Goal: Find contact information: Find contact information

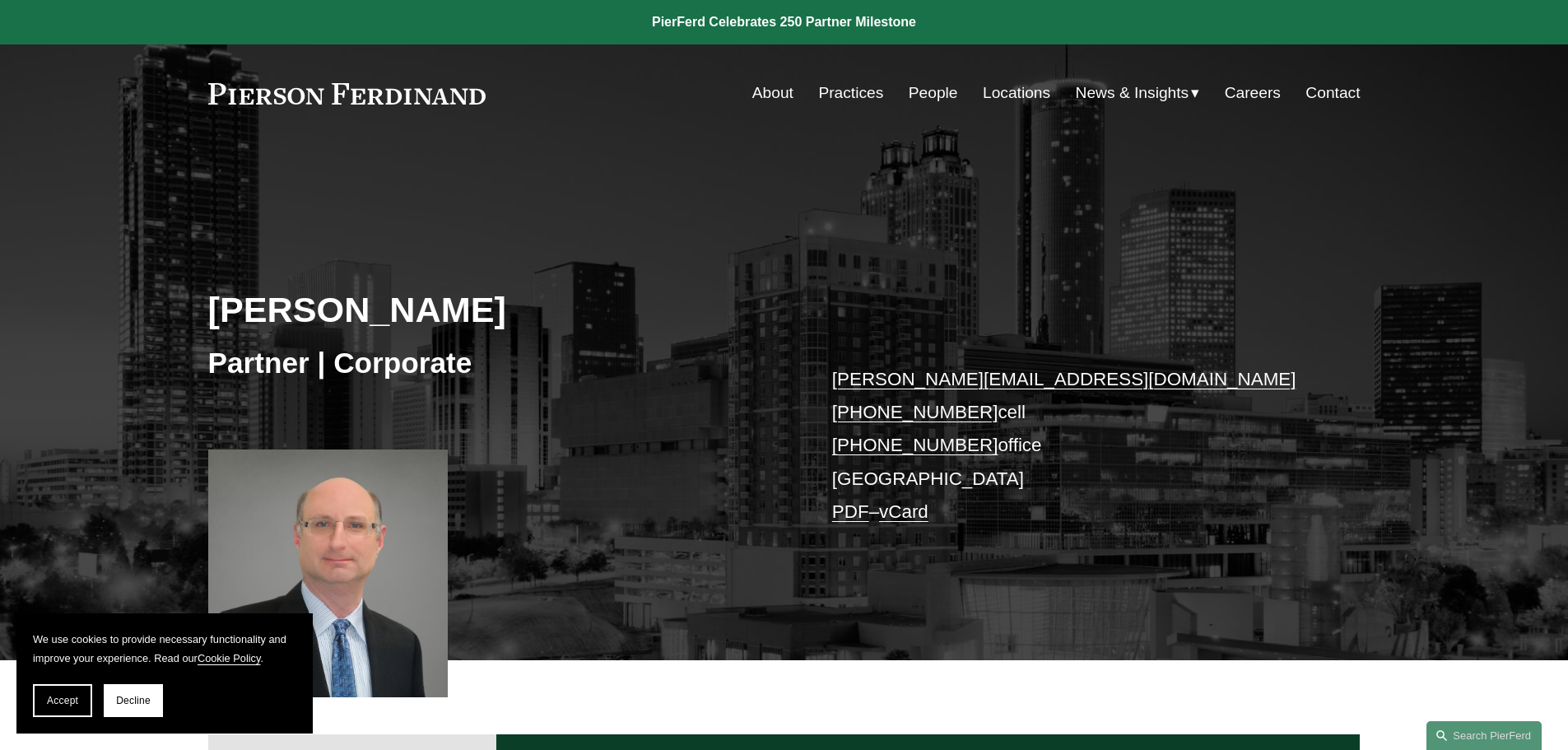
click at [905, 443] on link "+1.404.595.7524" at bounding box center [915, 446] width 166 height 21
click at [1014, 93] on link "Locations" at bounding box center [1017, 93] width 68 height 31
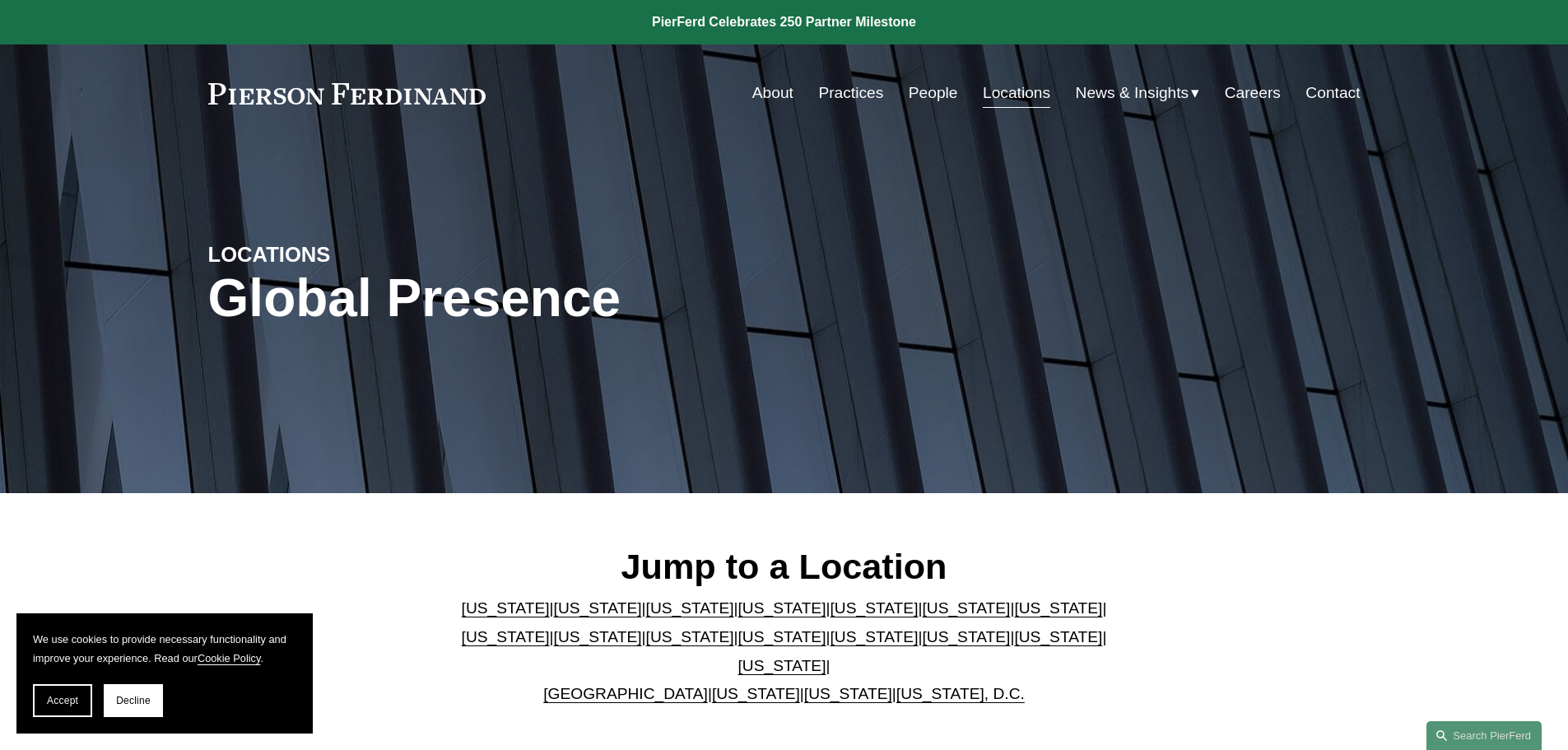
click at [654, 614] on link "[US_STATE]" at bounding box center [691, 608] width 88 height 17
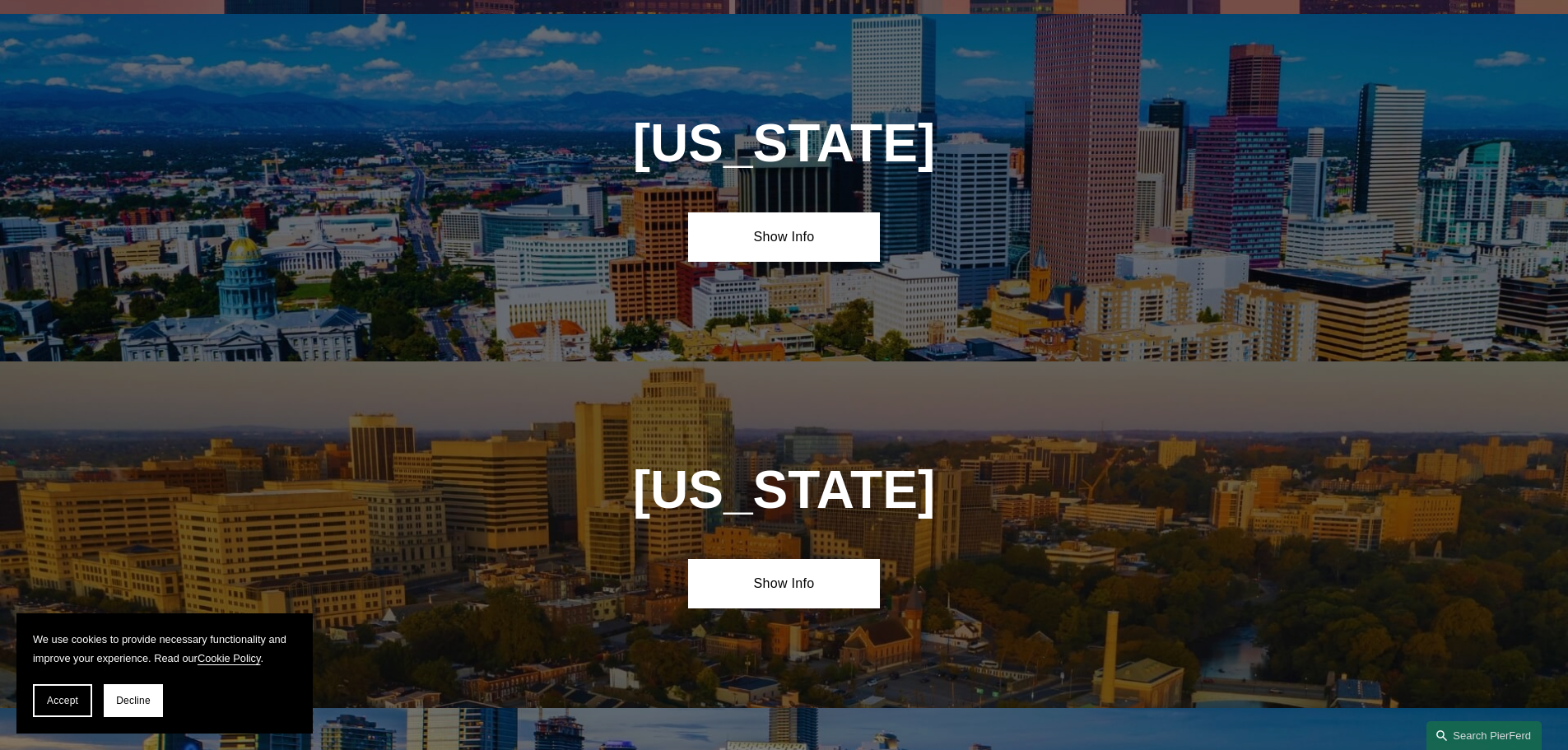
scroll to position [1441, 0]
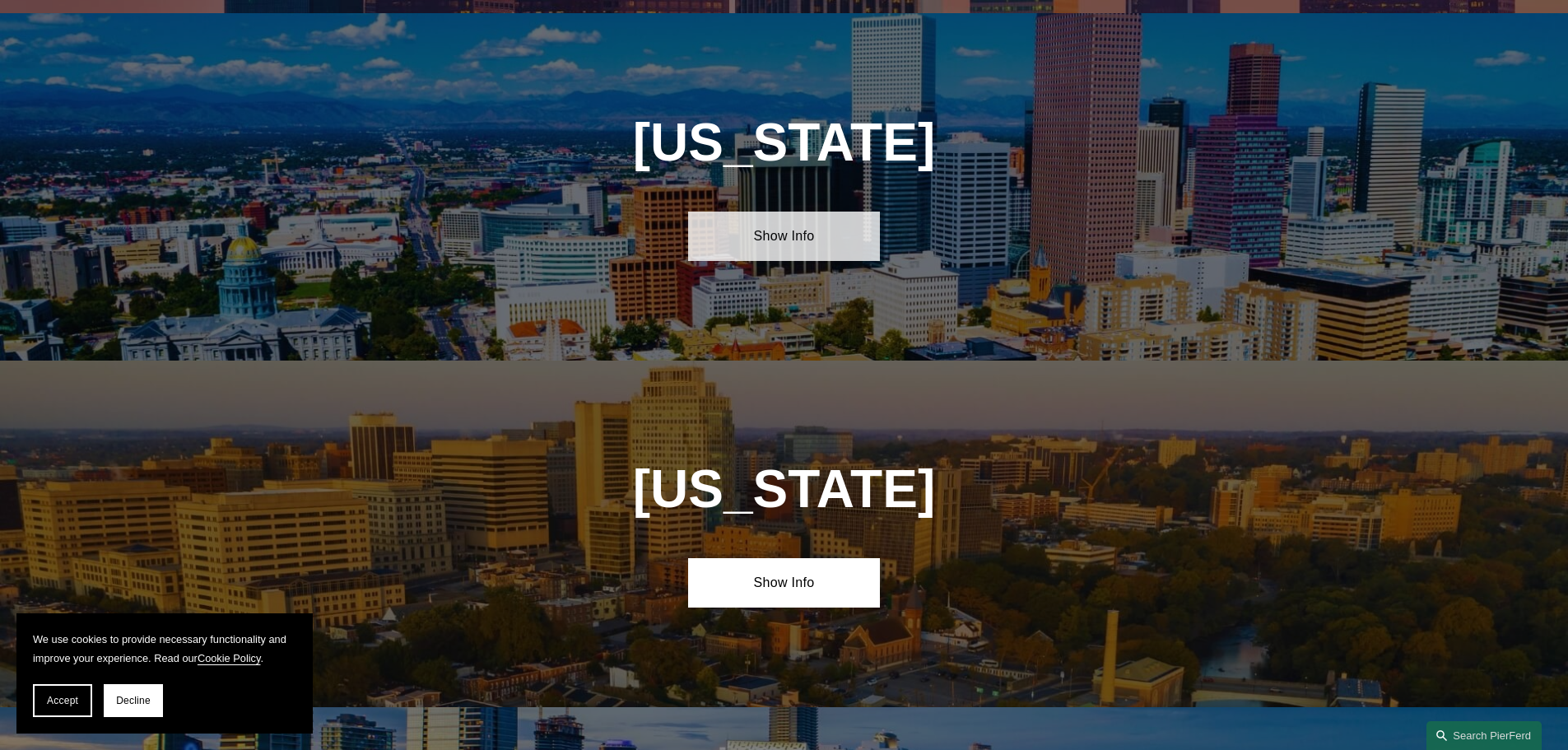
click at [810, 235] on link "Show Info" at bounding box center [784, 236] width 192 height 49
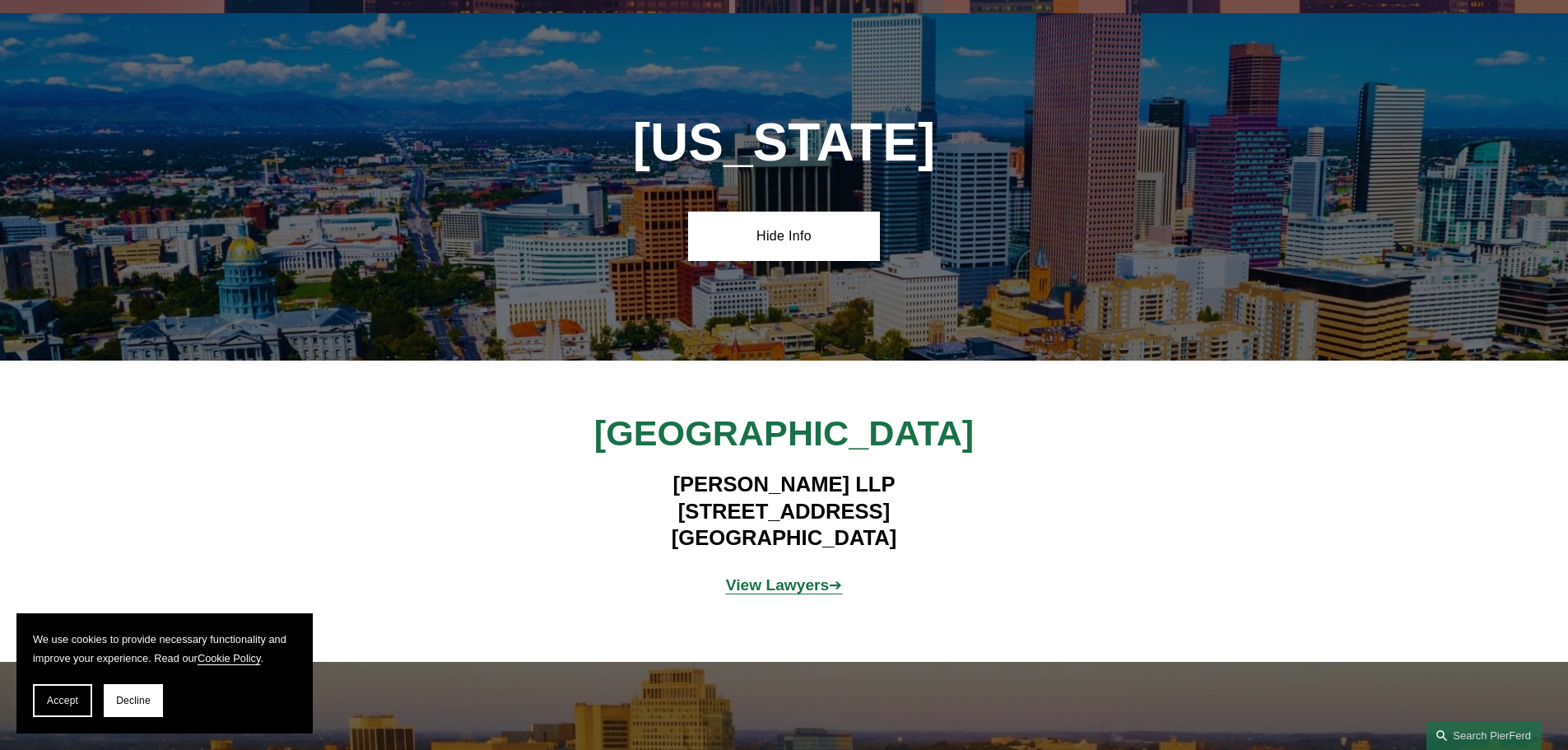
click at [748, 577] on strong "View Lawyers" at bounding box center [778, 585] width 104 height 17
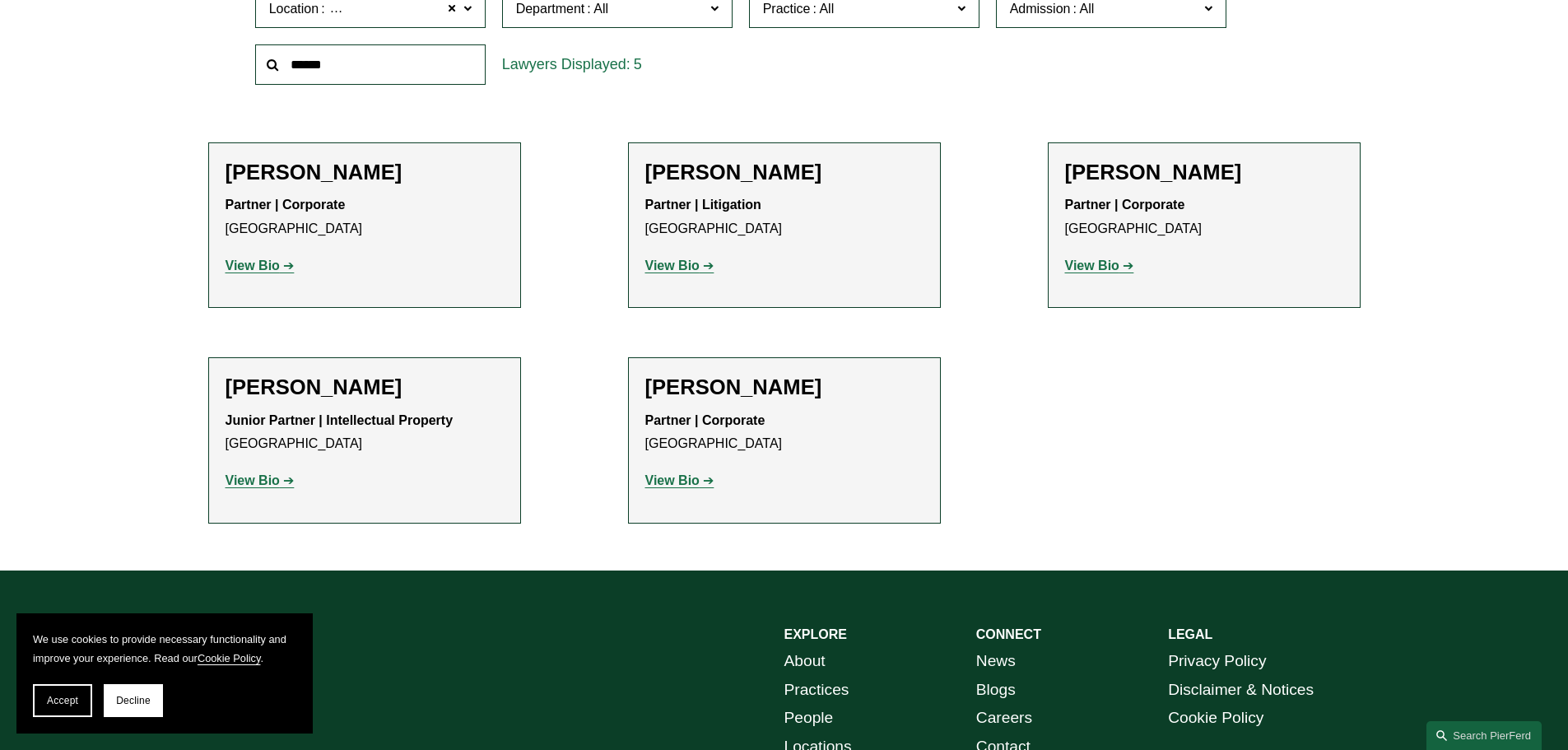
scroll to position [741, 0]
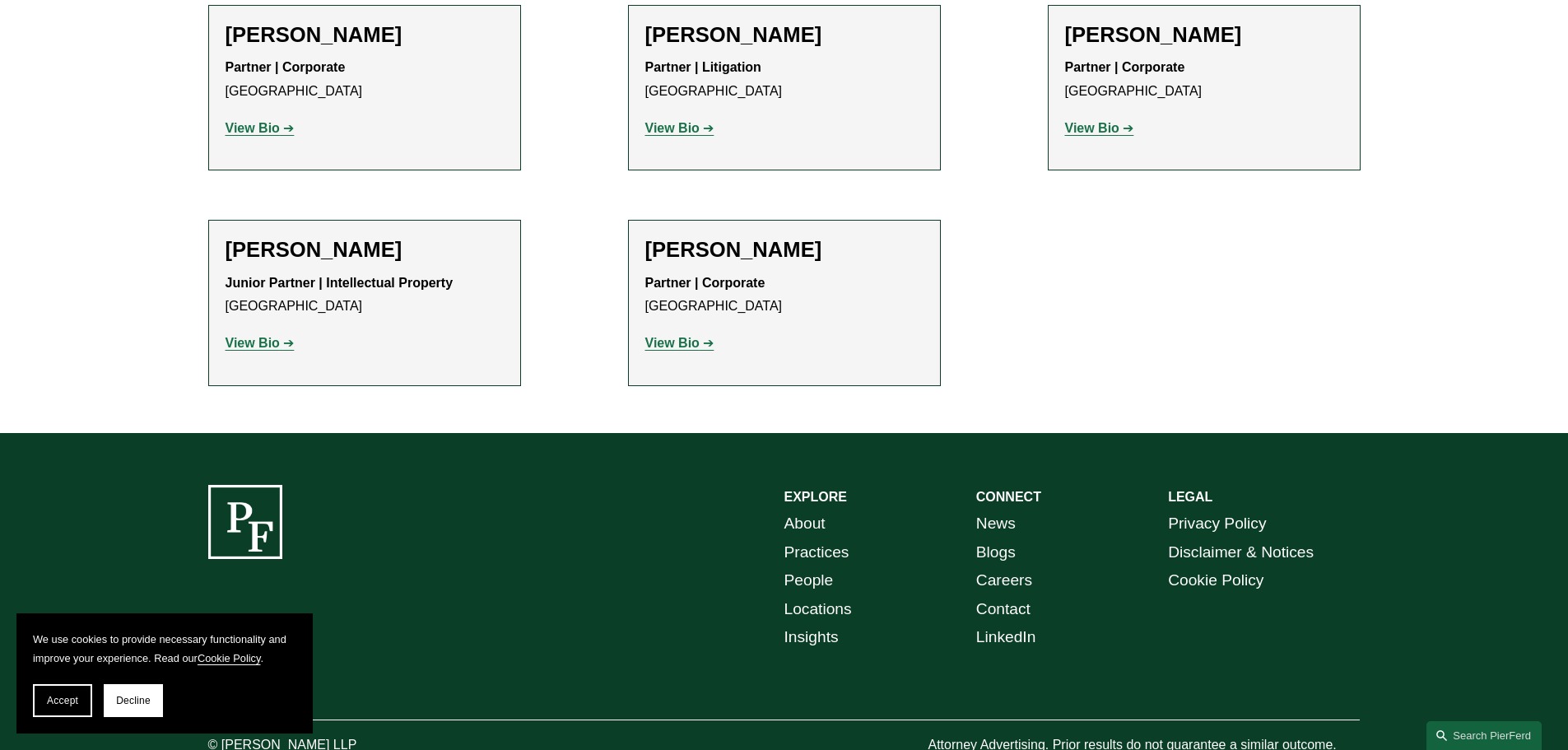
click at [1097, 38] on h2 "Julie Herzog" at bounding box center [1204, 35] width 278 height 25
click at [1106, 133] on strong "View Bio" at bounding box center [1092, 128] width 55 height 14
click at [309, 256] on h2 "Daniel Kennedy" at bounding box center [364, 250] width 278 height 25
click at [257, 345] on strong "View Bio" at bounding box center [252, 343] width 55 height 14
click at [653, 345] on strong "View Bio" at bounding box center [673, 343] width 55 height 14
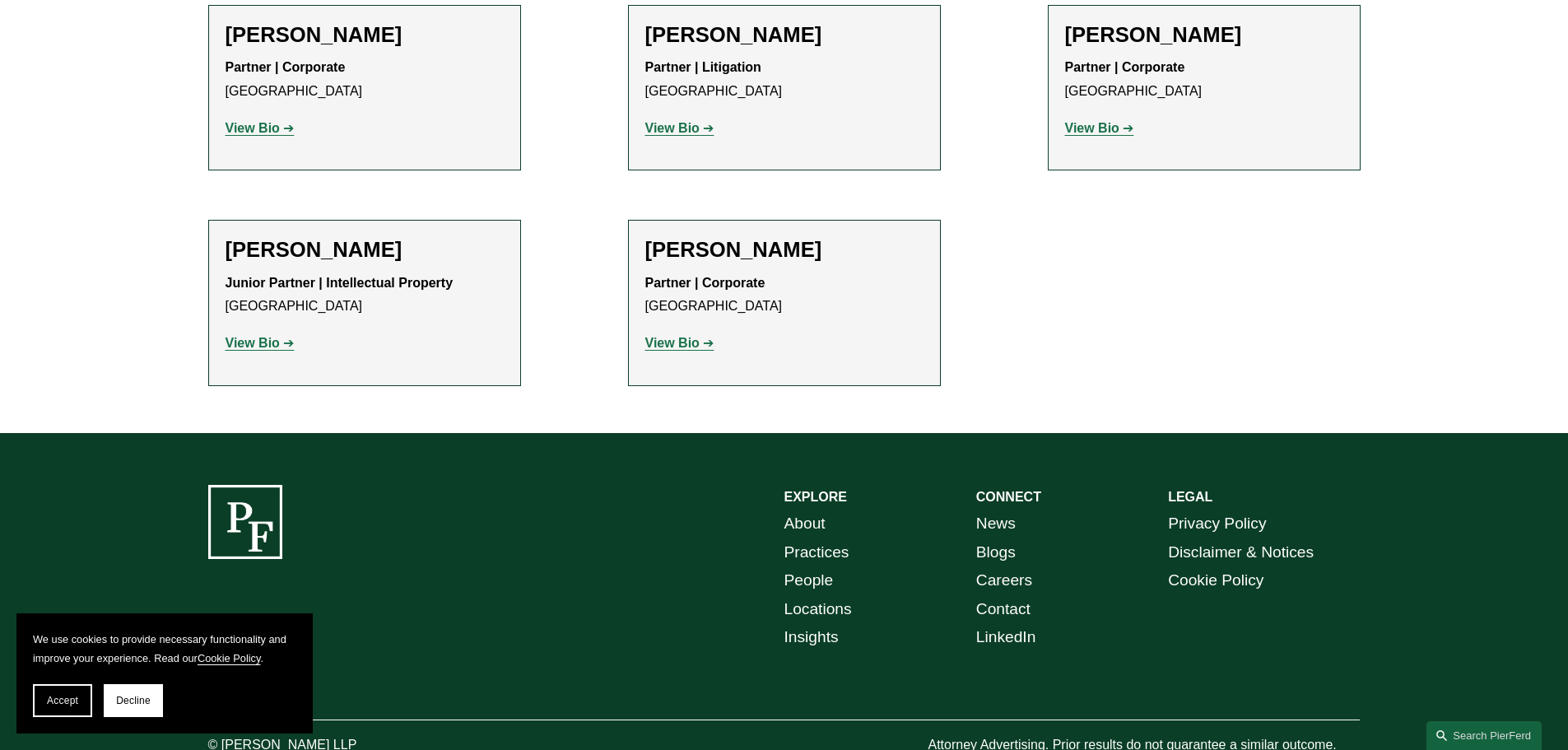
click at [672, 131] on strong "View Bio" at bounding box center [673, 128] width 55 height 14
click at [259, 130] on strong "View Bio" at bounding box center [252, 128] width 55 height 14
click at [348, 38] on h2 "Christine Amrhein" at bounding box center [364, 35] width 278 height 25
click at [260, 127] on strong "View Bio" at bounding box center [252, 128] width 55 height 14
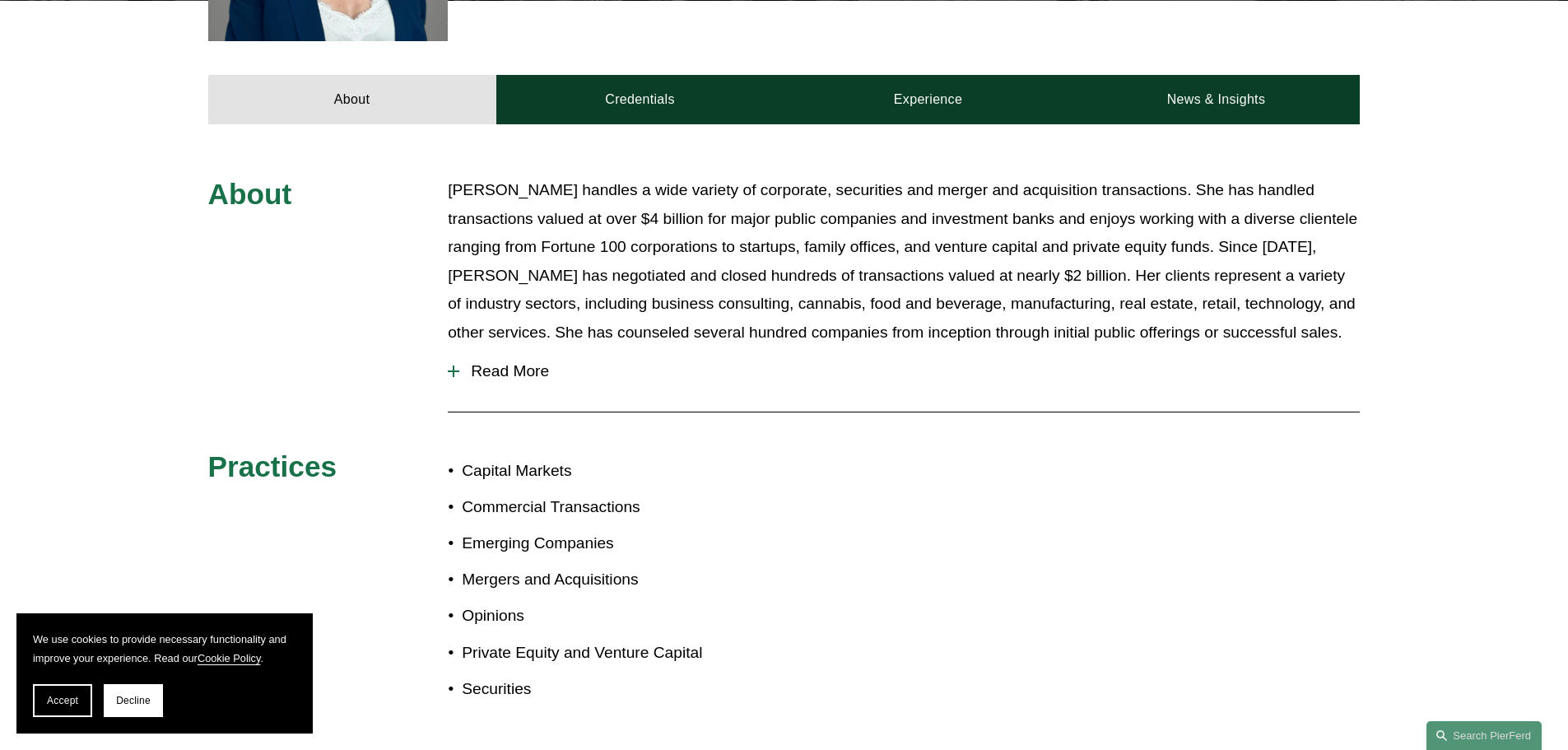
scroll to position [649, 0]
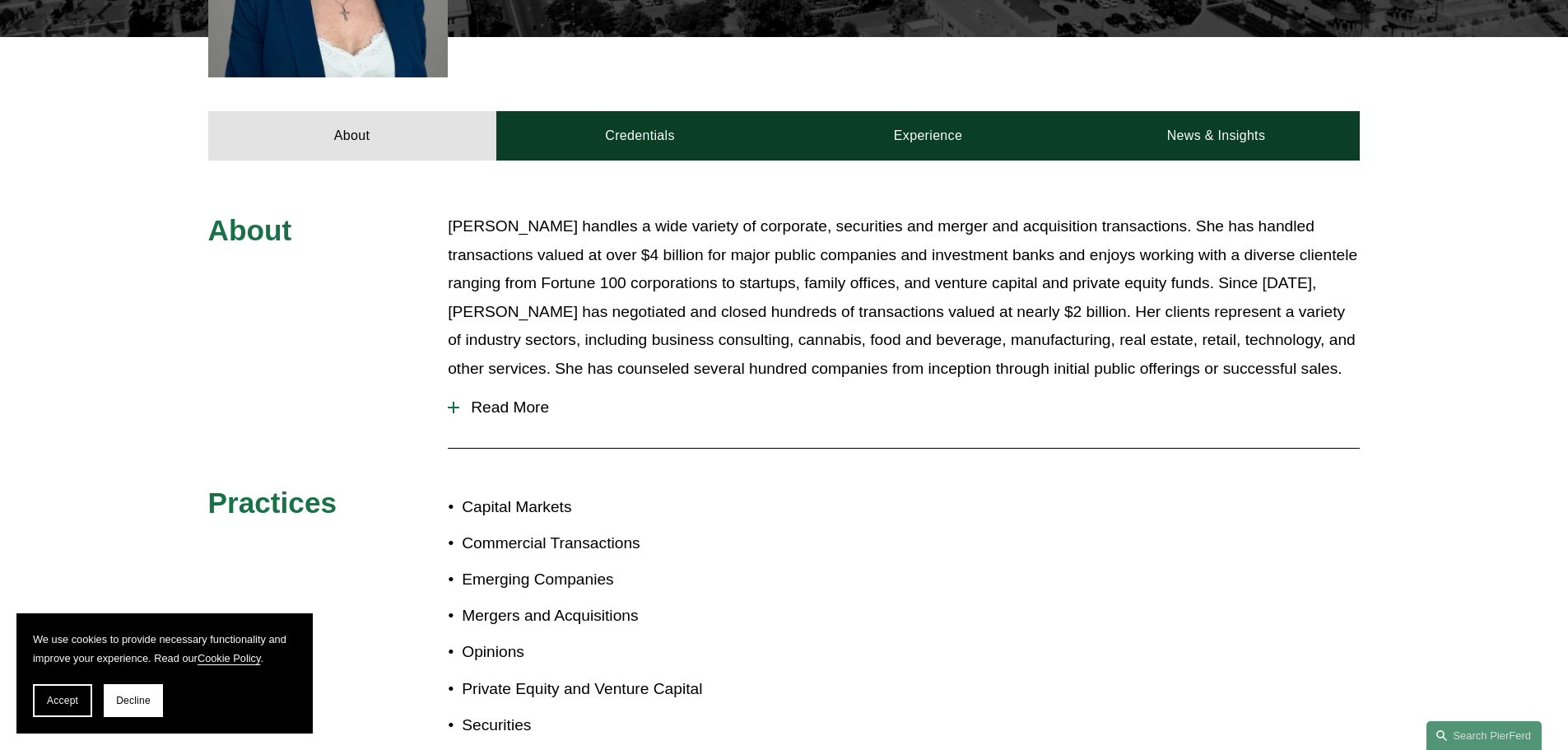
click at [459, 407] on div at bounding box center [453, 408] width 11 height 2
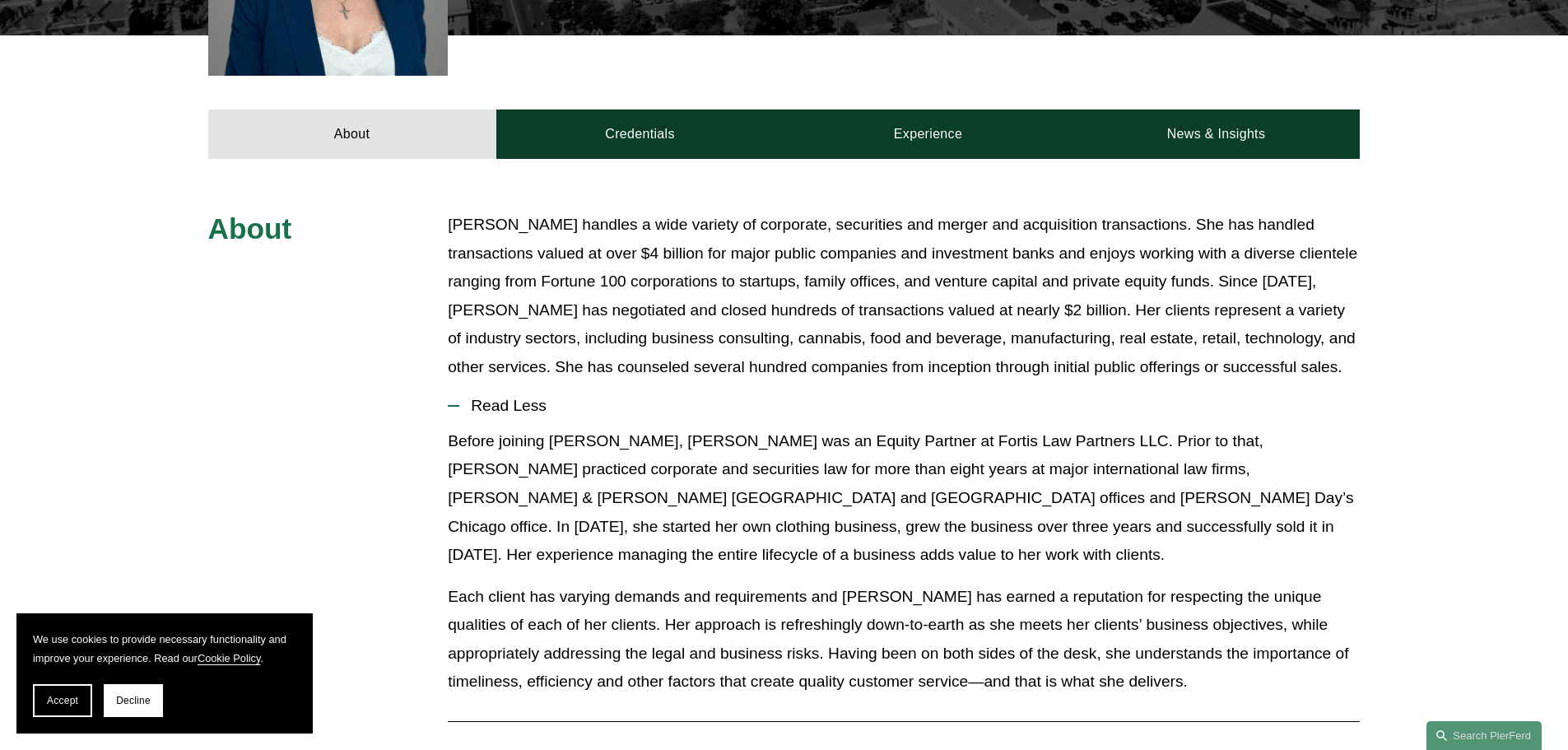
scroll to position [649, 0]
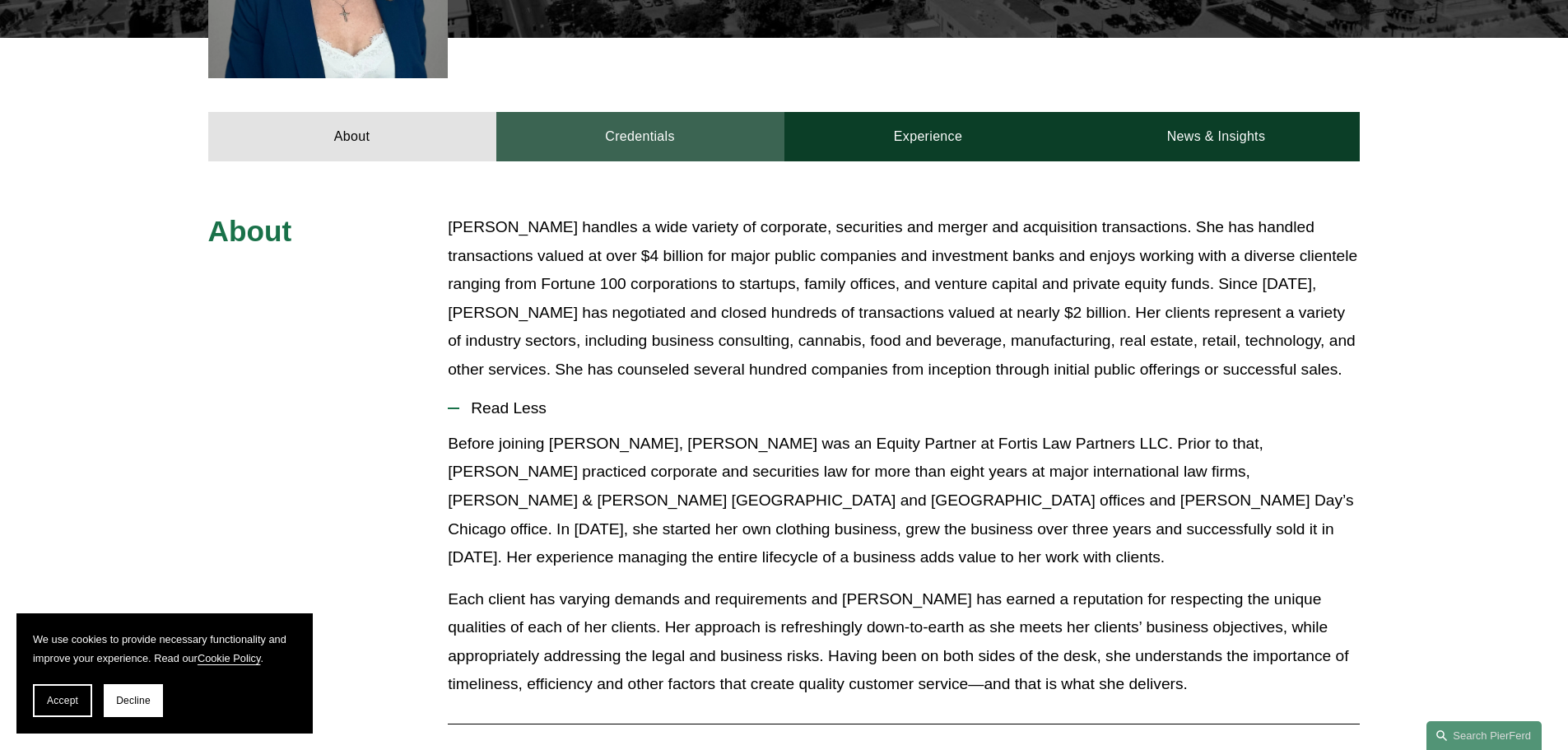
click at [593, 112] on link "Credentials" at bounding box center [641, 136] width 288 height 49
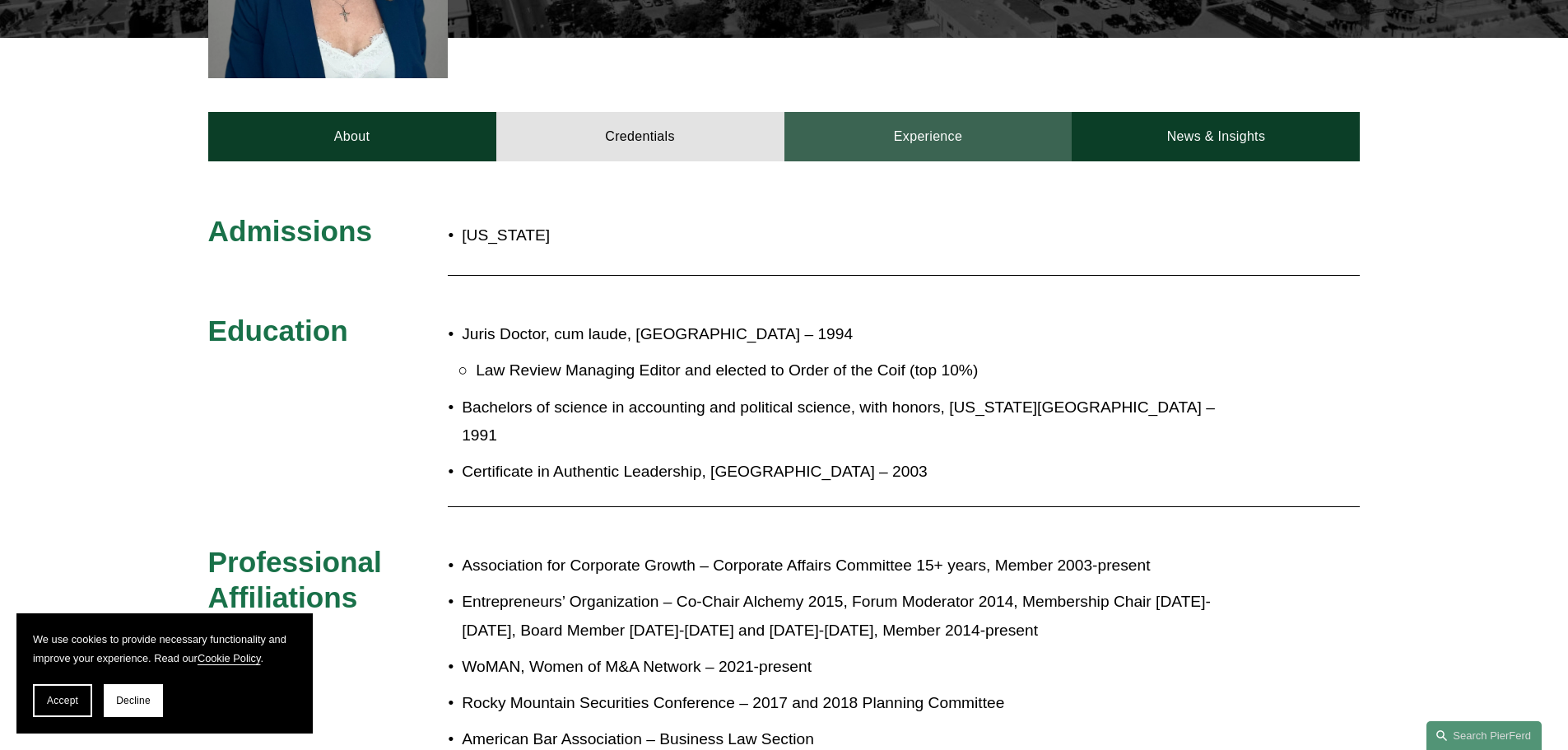
click at [955, 112] on link "Experience" at bounding box center [928, 136] width 288 height 49
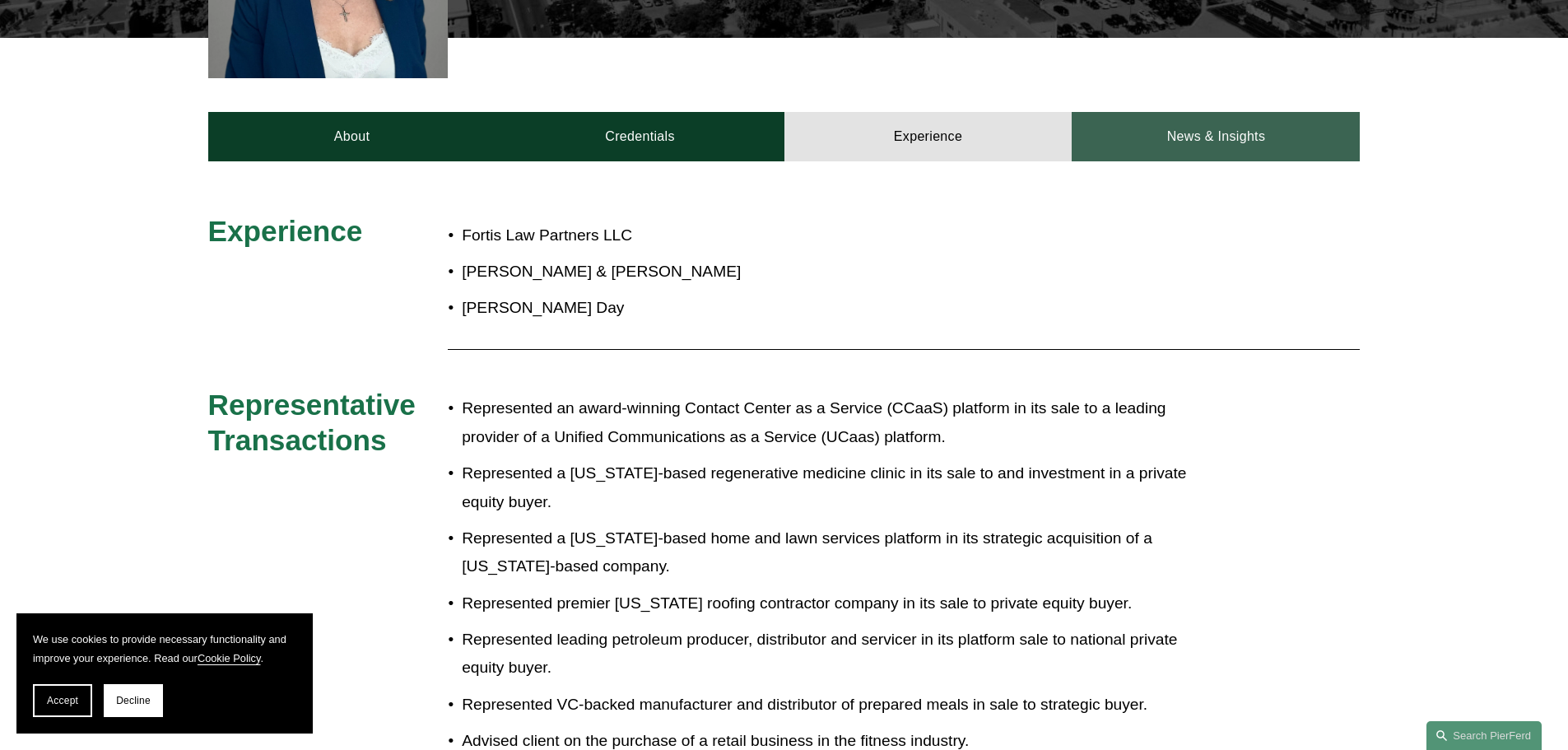
click at [1162, 114] on link "News & Insights" at bounding box center [1216, 136] width 288 height 49
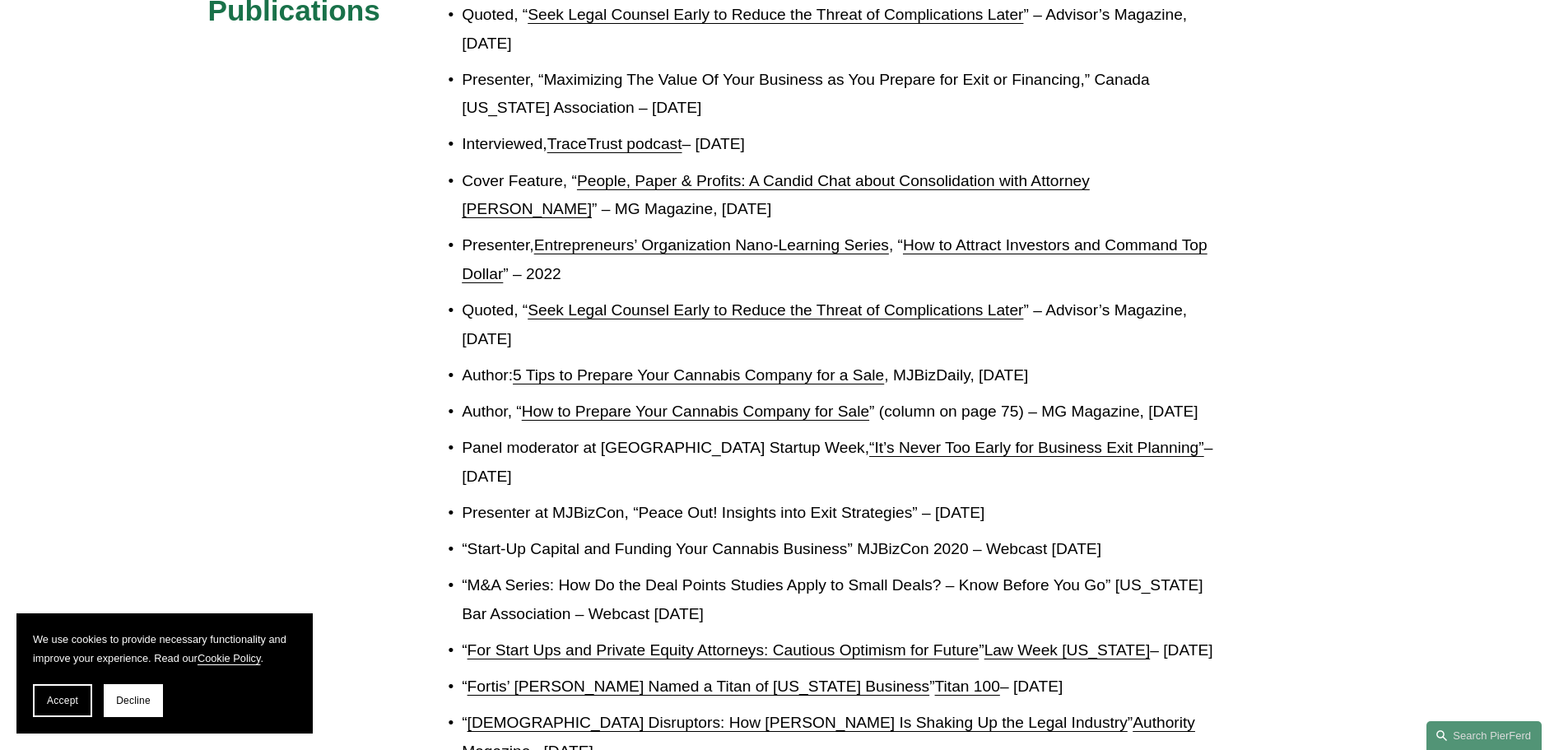
scroll to position [895, 0]
